Goal: Navigation & Orientation: Find specific page/section

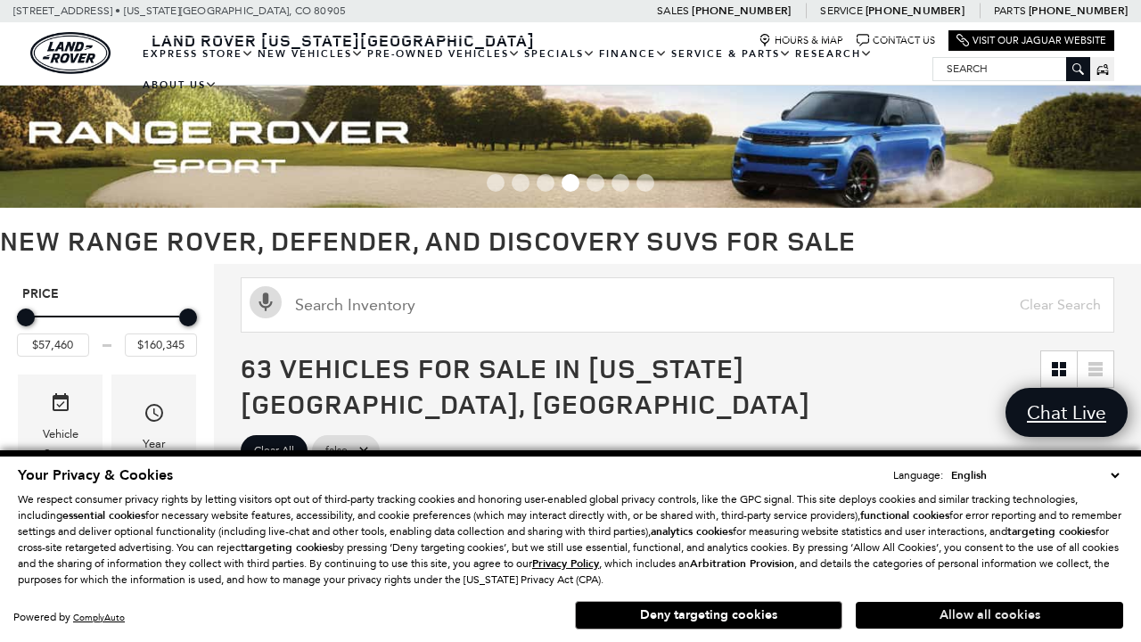
click at [990, 615] on button "Allow all cookies" at bounding box center [989, 615] width 267 height 27
